Goal: Information Seeking & Learning: Learn about a topic

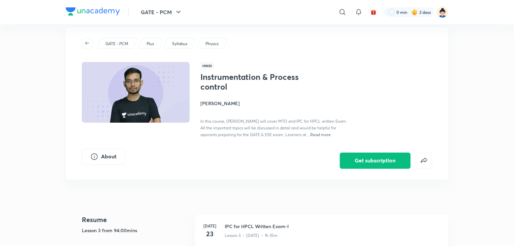
scroll to position [10, 0]
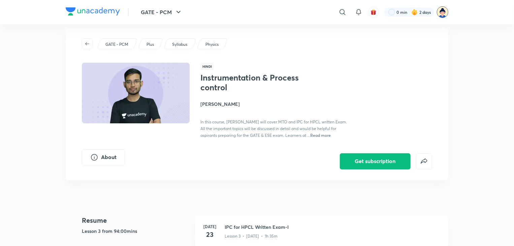
click at [444, 11] on img at bounding box center [442, 11] width 11 height 11
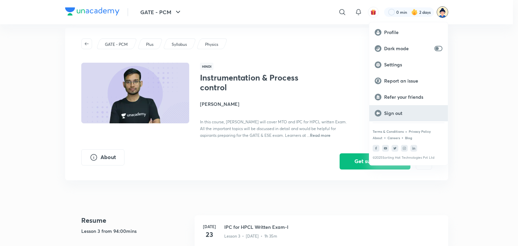
click at [389, 112] on p "Sign out" at bounding box center [413, 113] width 58 height 6
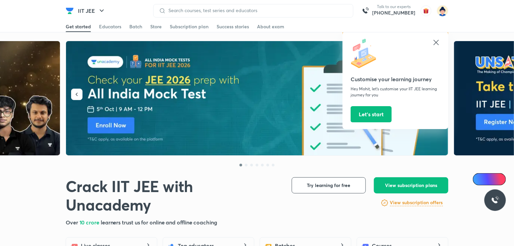
click at [438, 42] on icon at bounding box center [436, 42] width 8 height 8
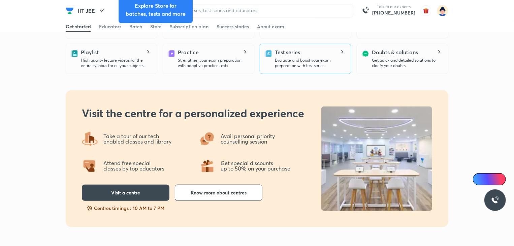
scroll to position [167, 0]
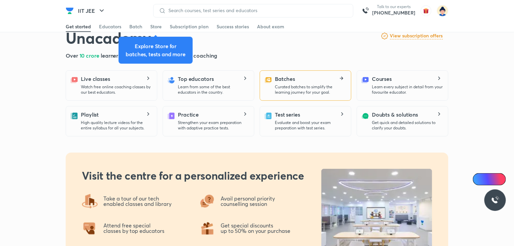
click at [301, 79] on div "Batches Curated batches to simplify the learning journey for your goal." at bounding box center [310, 85] width 71 height 20
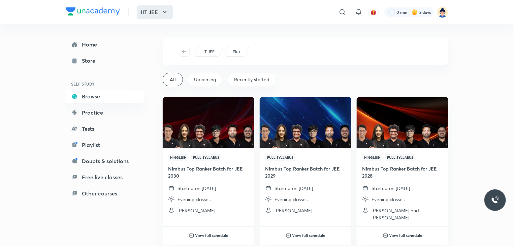
click at [162, 9] on icon "button" at bounding box center [165, 12] width 8 height 8
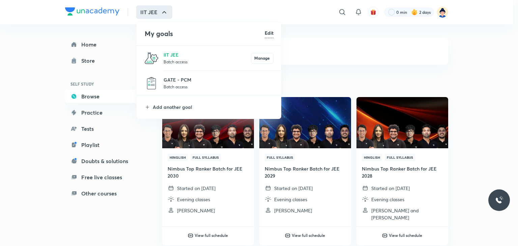
click at [177, 84] on p "Batch access" at bounding box center [218, 86] width 110 height 7
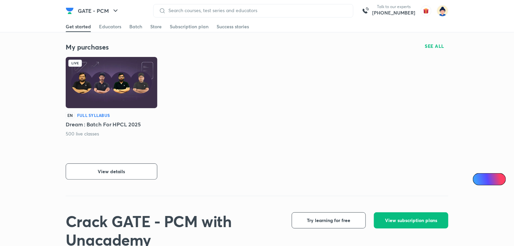
click at [108, 89] on img at bounding box center [112, 82] width 92 height 51
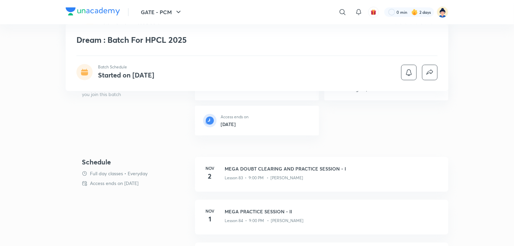
scroll to position [223, 0]
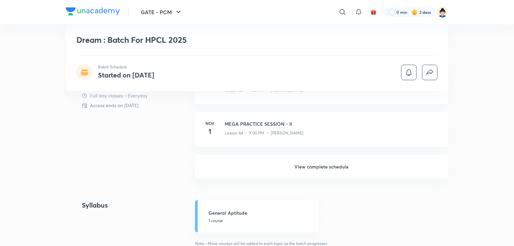
click at [321, 166] on h6 "View complete schedule" at bounding box center [321, 167] width 253 height 24
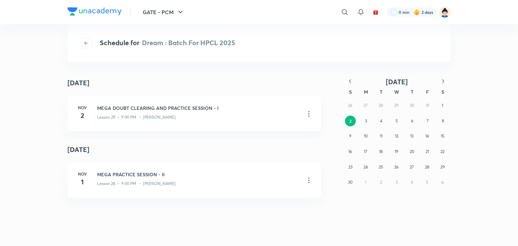
click at [352, 83] on icon "button" at bounding box center [349, 81] width 7 height 7
click at [425, 120] on button "11" at bounding box center [426, 121] width 11 height 11
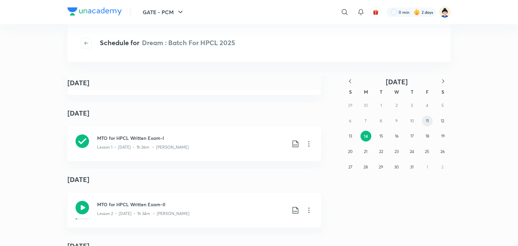
scroll to position [418, 0]
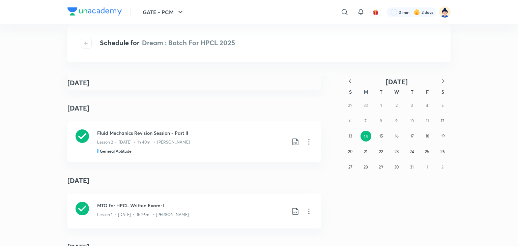
click at [276, 74] on div "Schedule for Dream : Batch For HPCL 2025 July 14 July 11 Chemical Reaction Engi…" at bounding box center [258, 135] width 383 height 195
click at [78, 138] on icon at bounding box center [81, 135] width 13 height 13
